Goal: Task Accomplishment & Management: Manage account settings

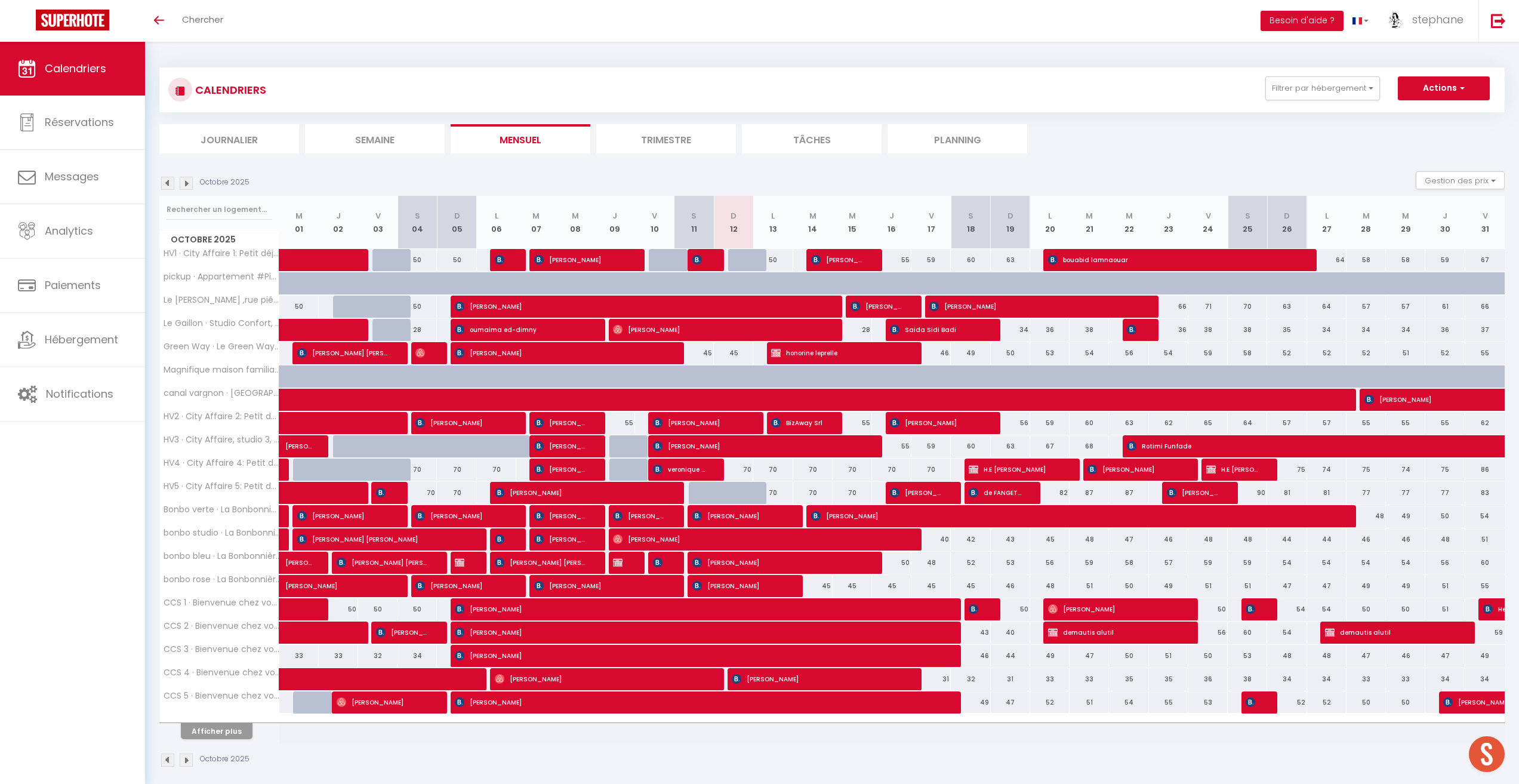
click at [738, 351] on div "45" at bounding box center [733, 353] width 39 height 22
type input "45"
type input "Dim 12 Octobre 2025"
type input "Lun 13 Octobre 2025"
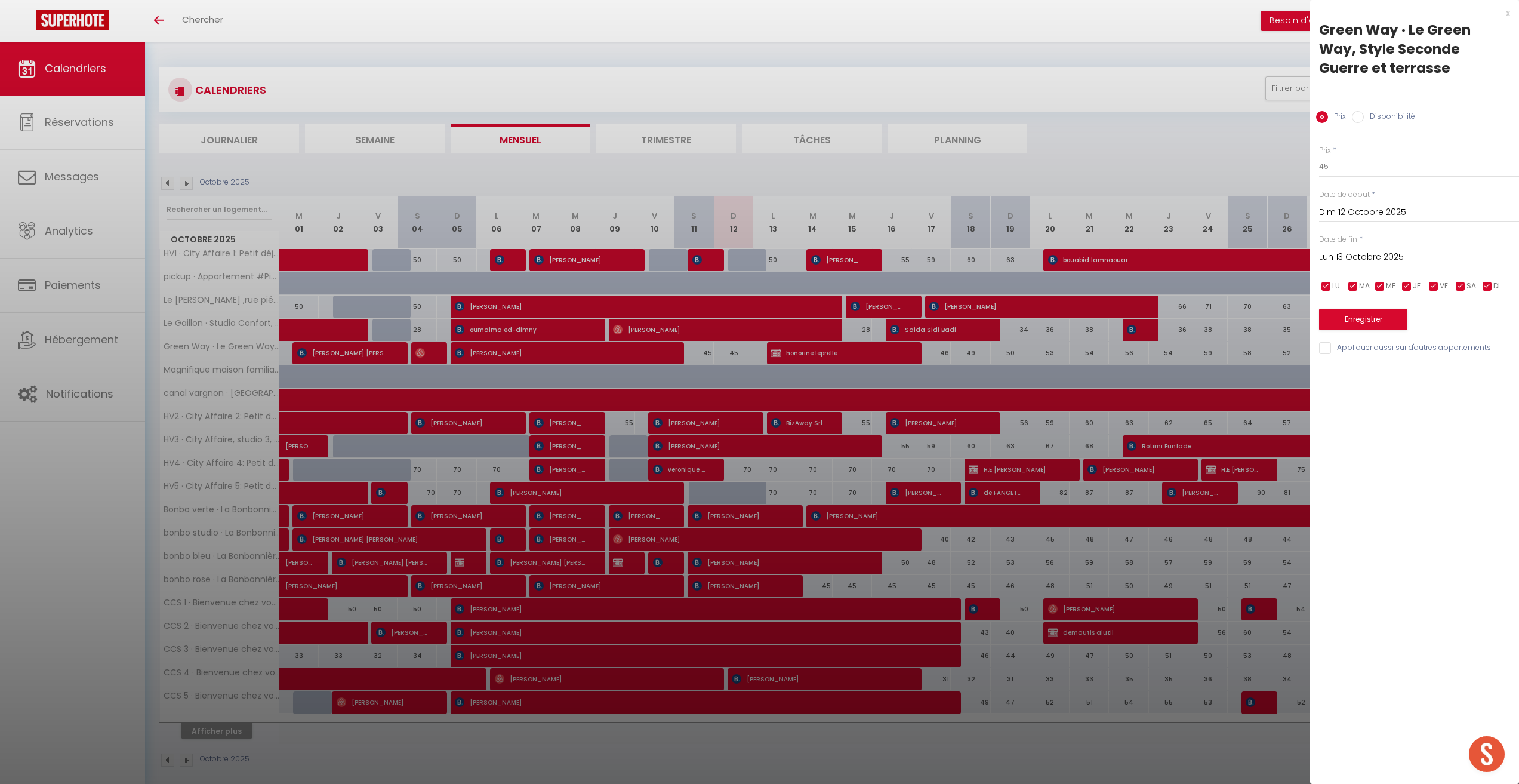
click at [1357, 115] on input "Disponibilité" at bounding box center [1357, 117] width 12 height 12
radio input "true"
radio input "false"
click at [1341, 169] on select "Disponible Indisponible" at bounding box center [1419, 167] width 200 height 22
select select "0"
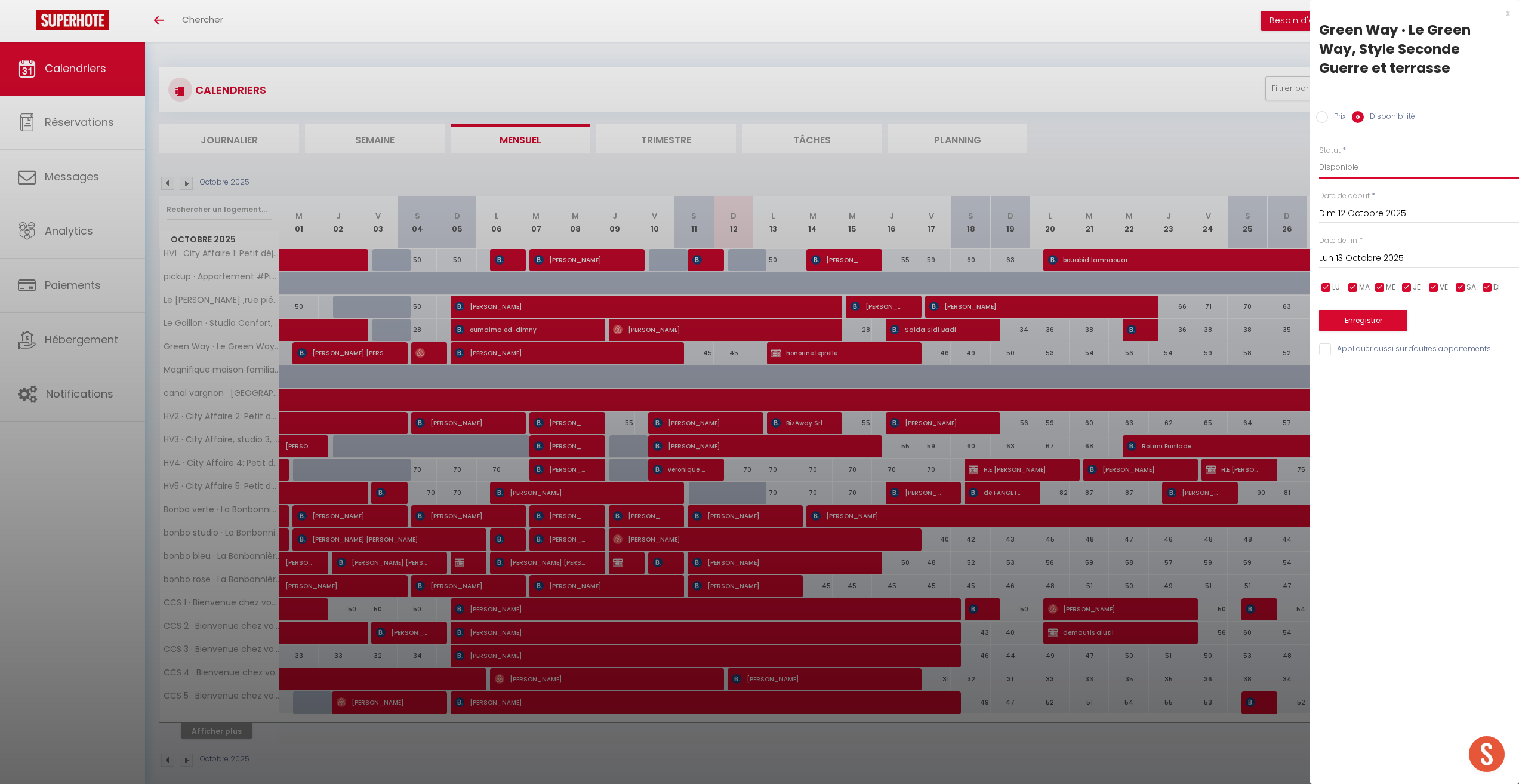
click at [1319, 156] on select "Disponible Indisponible" at bounding box center [1419, 167] width 200 height 22
click at [1370, 321] on button "Enregistrer" at bounding box center [1363, 320] width 88 height 21
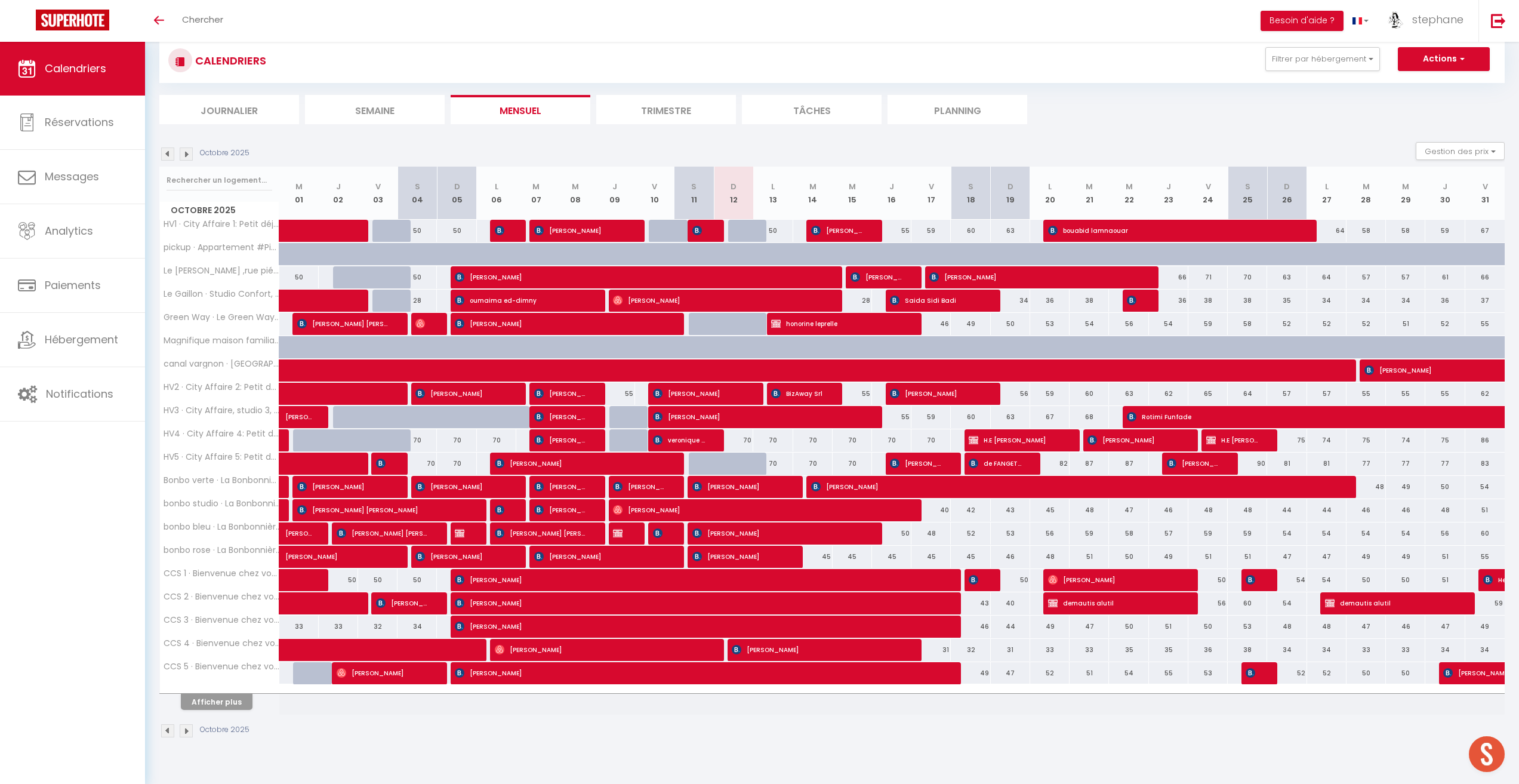
scroll to position [42, 0]
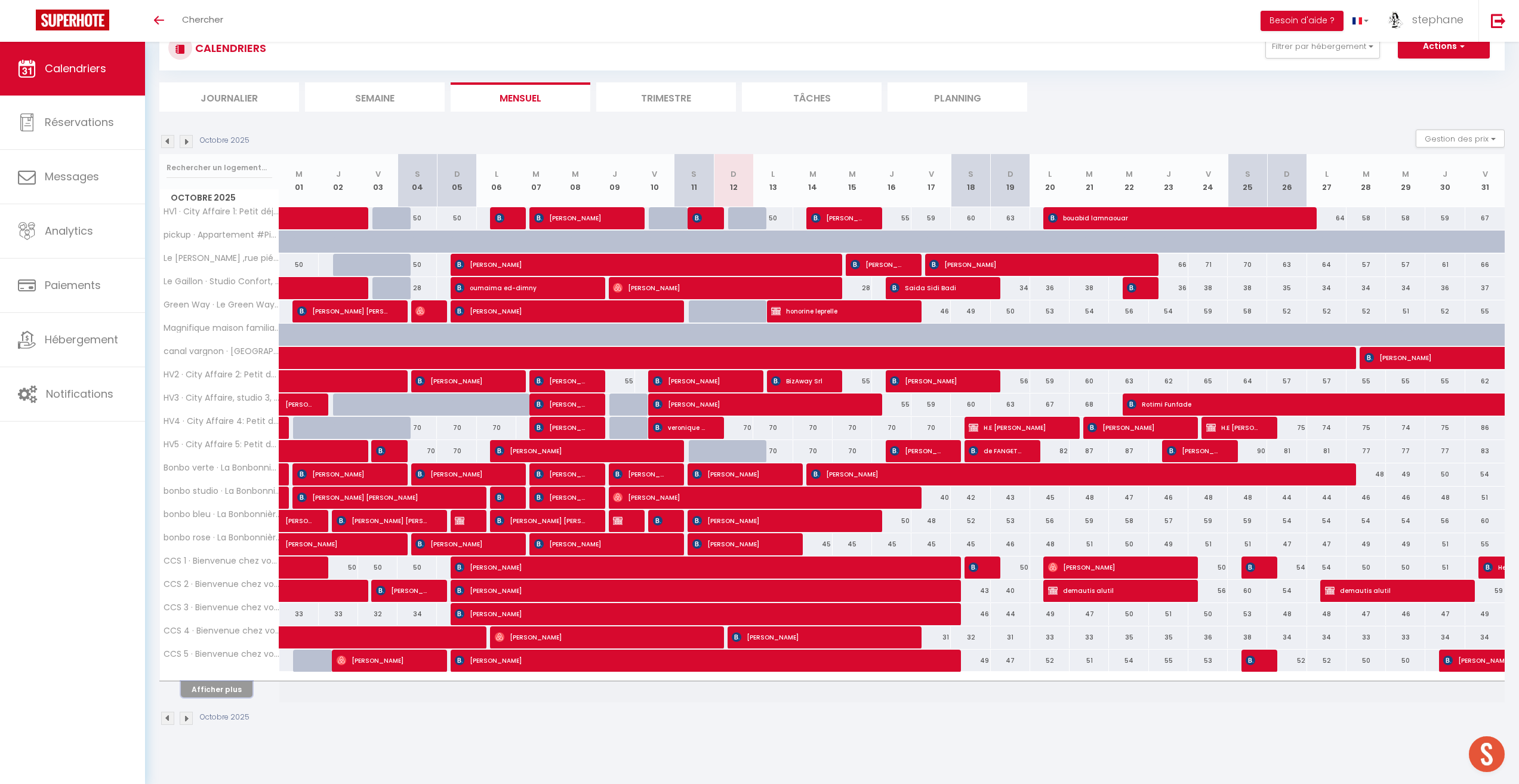
click at [238, 691] on button "Afficher plus" at bounding box center [216, 688] width 72 height 16
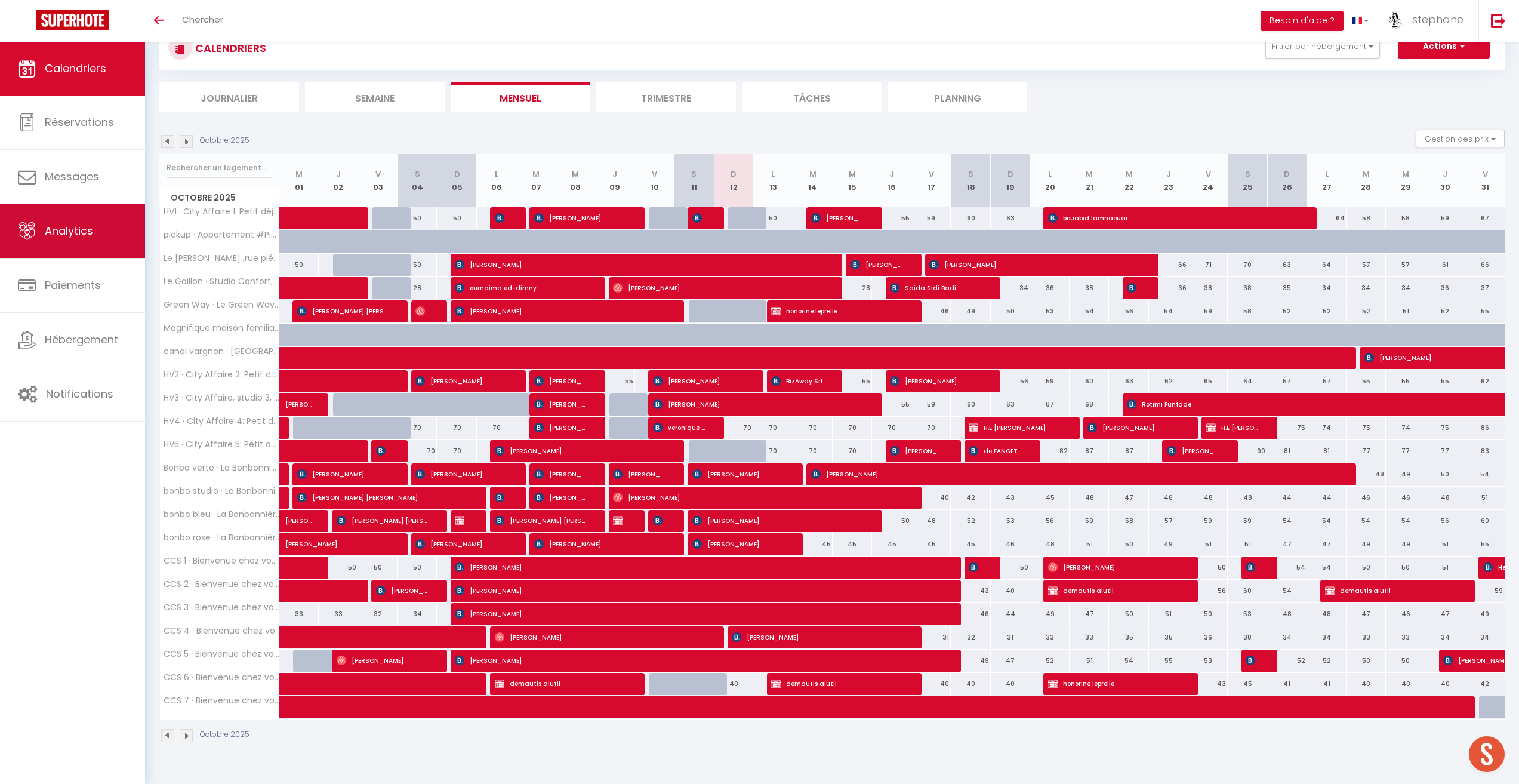
click at [53, 234] on span "Analytics" at bounding box center [69, 230] width 48 height 15
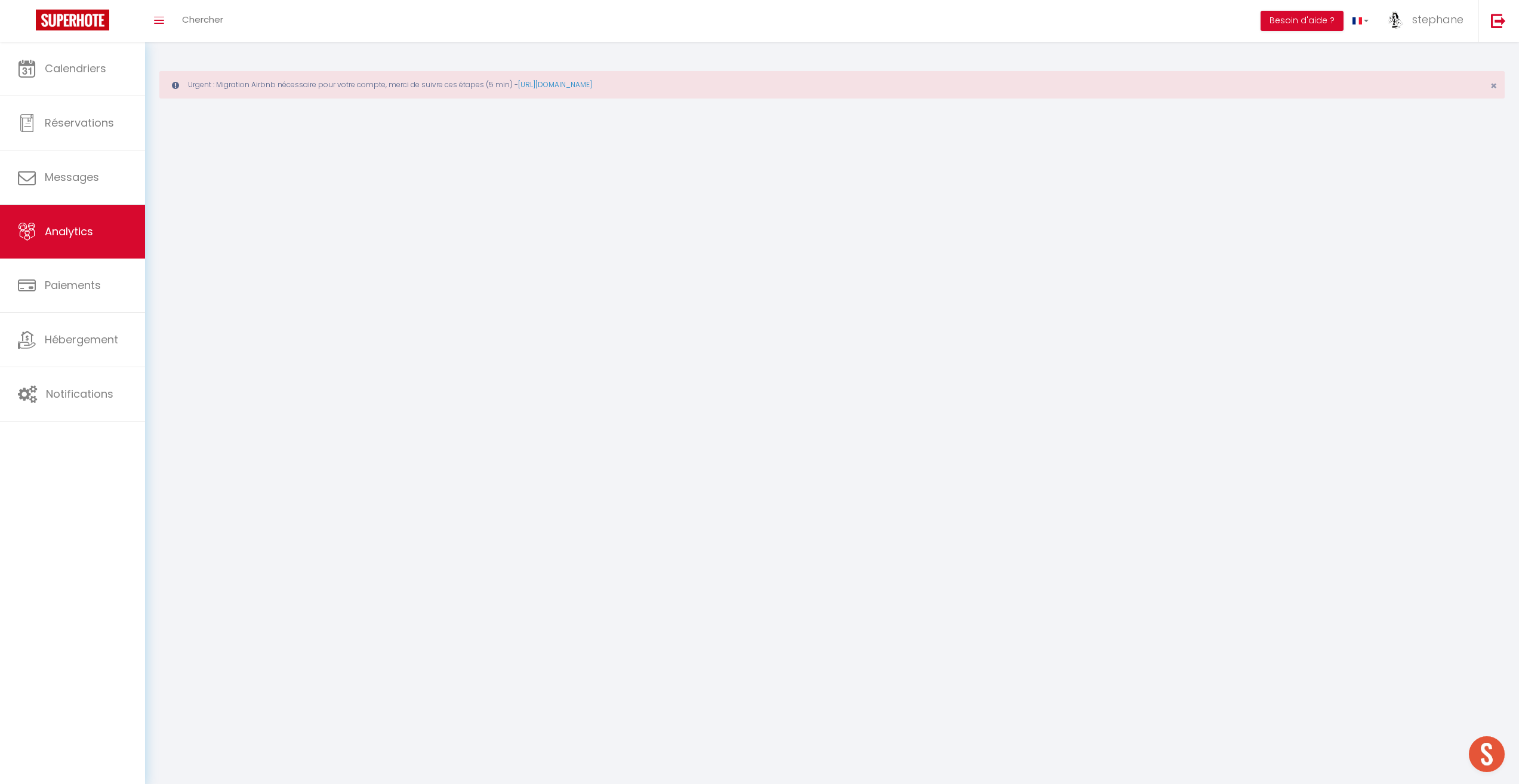
select select "2025"
select select "10"
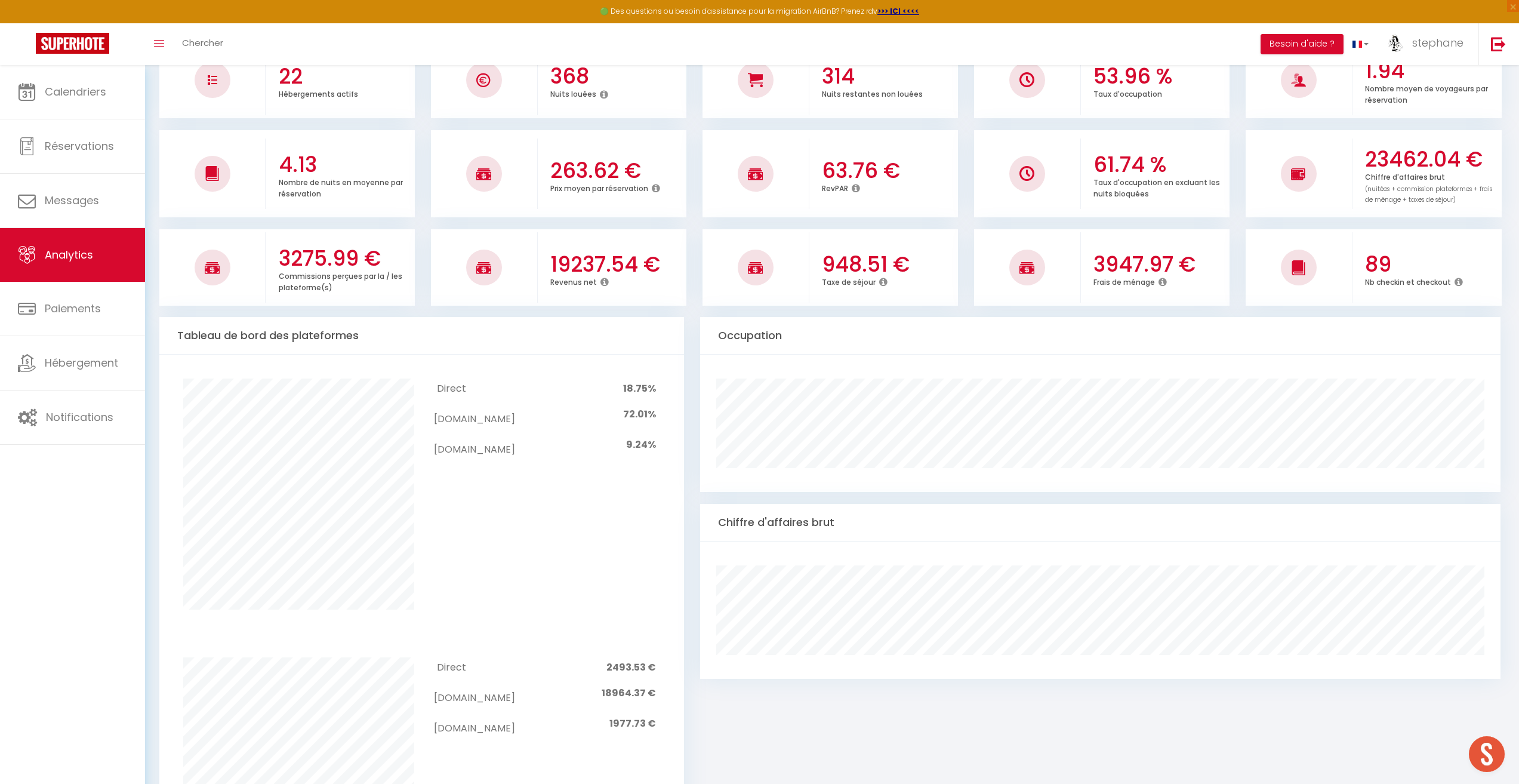
scroll to position [265, 0]
